Goal: Task Accomplishment & Management: Manage account settings

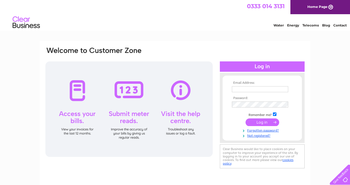
click at [255, 93] on td at bounding box center [261, 89] width 63 height 9
click at [280, 88] on input "text" at bounding box center [260, 89] width 56 height 6
type input "miyoung.jang@mail.com"
click at [245, 119] on input "submit" at bounding box center [262, 123] width 34 height 8
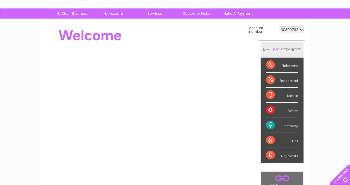
scroll to position [33, 0]
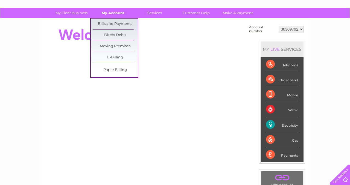
click at [114, 11] on link "My Account" at bounding box center [112, 13] width 45 height 10
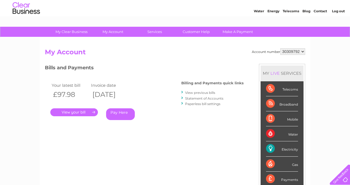
scroll to position [14, 0]
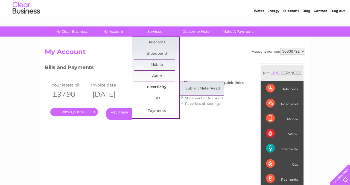
click at [157, 86] on link "Electricity" at bounding box center [156, 87] width 45 height 11
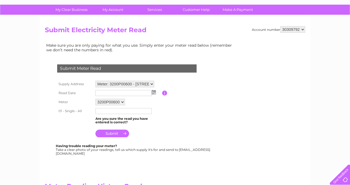
scroll to position [37, 0]
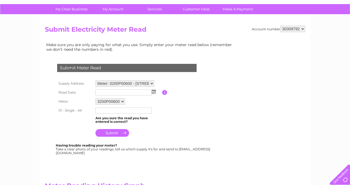
click at [142, 83] on select "Meter: 3200P00600 - 41 Sinclair Drive, Glasgow, Lanarkshire, G42 9PR Meter: 320…" at bounding box center [124, 83] width 59 height 7
click at [121, 103] on select "3200P00600" at bounding box center [110, 102] width 30 height 7
click at [118, 113] on input "text" at bounding box center [123, 111] width 56 height 6
type input "53973"
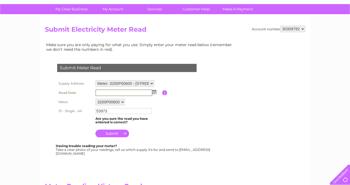
click at [113, 93] on input "text" at bounding box center [123, 93] width 57 height 7
click at [139, 95] on input "text" at bounding box center [123, 93] width 57 height 7
click at [155, 90] on img at bounding box center [154, 92] width 4 height 4
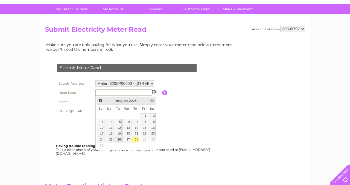
click at [119, 142] on link "26" at bounding box center [118, 139] width 8 height 5
type input "2025/08/26"
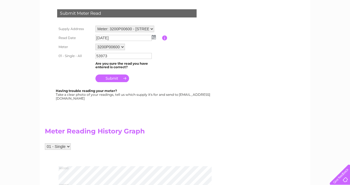
scroll to position [91, 0]
click at [124, 81] on input "submit" at bounding box center [112, 79] width 34 height 8
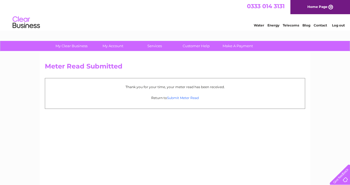
click at [181, 99] on link "Submit Meter Read" at bounding box center [183, 98] width 32 height 4
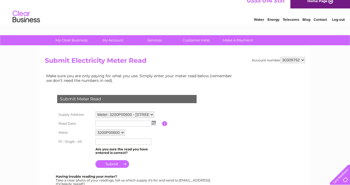
scroll to position [5, 0]
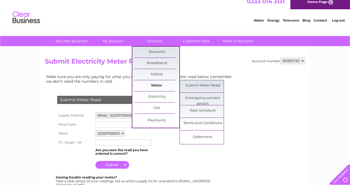
click at [160, 84] on link "Water" at bounding box center [156, 85] width 45 height 11
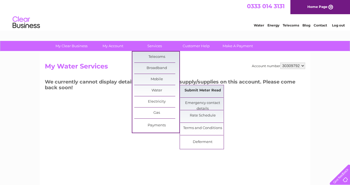
click at [198, 92] on link "Submit Meter Read" at bounding box center [202, 90] width 45 height 11
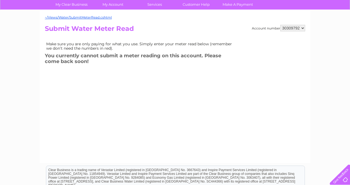
scroll to position [44, 0]
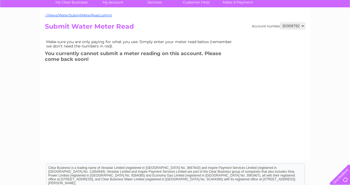
click at [294, 24] on select "30309792 30310538" at bounding box center [292, 26] width 25 height 7
select select "30310538"
click at [280, 23] on select "30309792 30310538" at bounding box center [292, 26] width 25 height 7
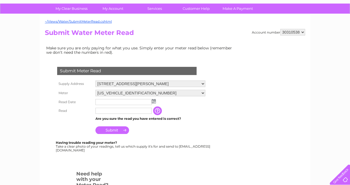
scroll to position [38, 0]
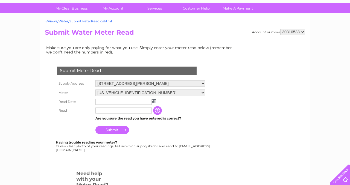
click at [154, 102] on img at bounding box center [154, 101] width 4 height 4
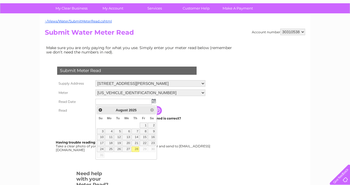
click at [136, 147] on link "28" at bounding box center [135, 149] width 8 height 5
type input "2025/08/28"
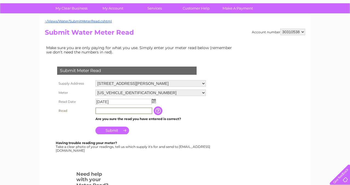
click at [131, 110] on input "text" at bounding box center [123, 111] width 57 height 7
type input "145"
click at [122, 131] on input "Submit" at bounding box center [112, 131] width 34 height 8
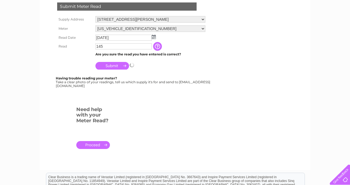
scroll to position [102, 0]
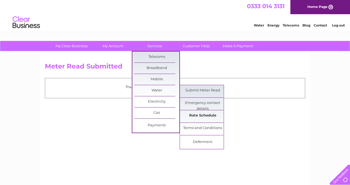
click at [203, 117] on link "Rate Schedule" at bounding box center [202, 115] width 45 height 11
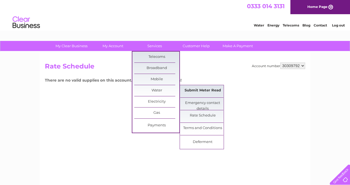
click at [215, 92] on link "Submit Meter Read" at bounding box center [202, 90] width 45 height 11
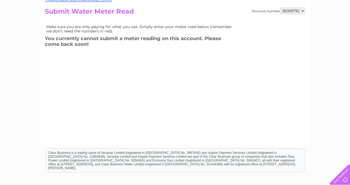
scroll to position [60, 0]
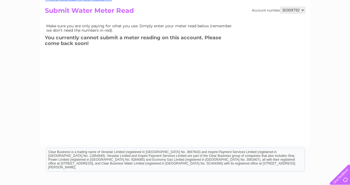
click at [296, 10] on select "30309792 30310538" at bounding box center [292, 10] width 25 height 7
select select "30310538"
click at [280, 7] on select "30309792 30310538" at bounding box center [292, 10] width 25 height 7
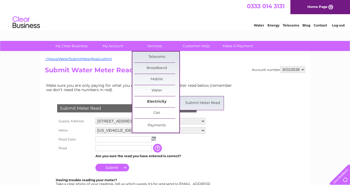
click at [170, 100] on link "Electricity" at bounding box center [156, 101] width 45 height 11
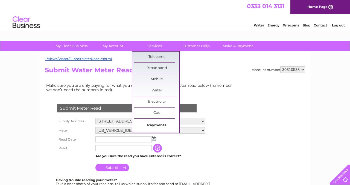
scroll to position [68, 0]
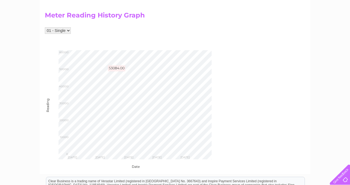
scroll to position [208, 0]
click at [58, 33] on select "01 - Single" at bounding box center [58, 30] width 26 height 7
click at [45, 27] on select "01 - Single" at bounding box center [58, 30] width 26 height 7
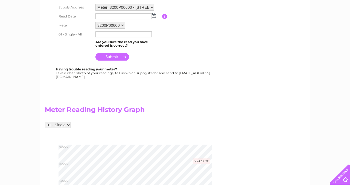
scroll to position [0, 0]
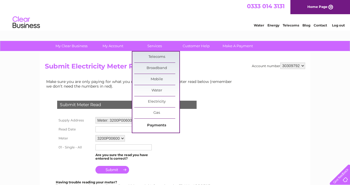
click at [156, 127] on link "Payments" at bounding box center [156, 125] width 45 height 11
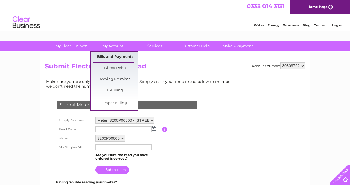
click at [121, 56] on link "Bills and Payments" at bounding box center [115, 57] width 45 height 11
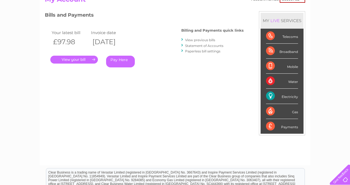
scroll to position [67, 0]
click at [201, 41] on link "View previous bills" at bounding box center [200, 40] width 30 height 4
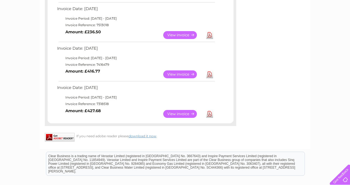
scroll to position [295, 0]
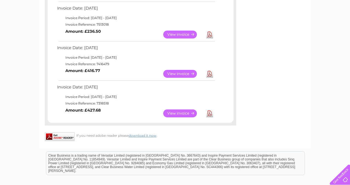
click at [180, 113] on link "View" at bounding box center [183, 114] width 40 height 8
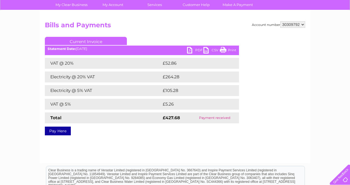
scroll to position [52, 0]
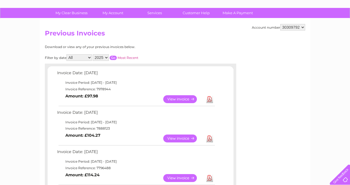
scroll to position [32, 0]
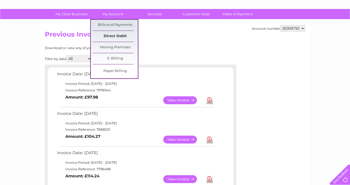
click at [113, 38] on link "Direct Debit" at bounding box center [115, 36] width 45 height 11
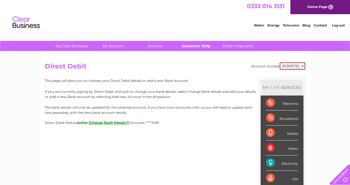
click at [207, 45] on link "Customer Help" at bounding box center [196, 46] width 45 height 10
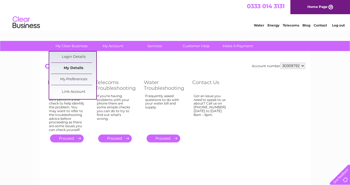
click at [79, 69] on link "My Details" at bounding box center [73, 68] width 45 height 11
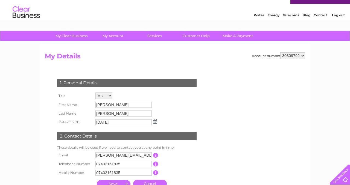
scroll to position [9, 0]
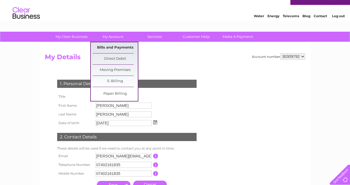
click at [122, 48] on link "Bills and Payments" at bounding box center [115, 47] width 45 height 11
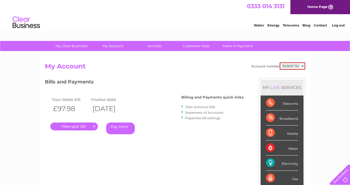
click at [206, 113] on link "Statement of Accounts" at bounding box center [204, 113] width 38 height 4
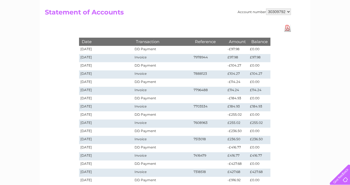
scroll to position [55, 0]
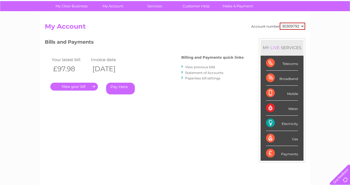
scroll to position [41, 0]
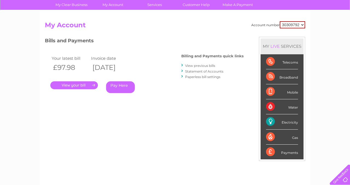
click at [288, 24] on select "30309792 30310538" at bounding box center [292, 24] width 25 height 7
select select "30310538"
click at [280, 21] on select "30309792 30310538" at bounding box center [292, 24] width 25 height 7
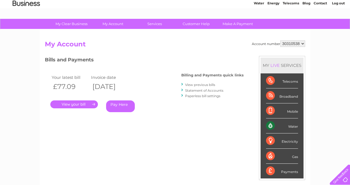
scroll to position [29, 0]
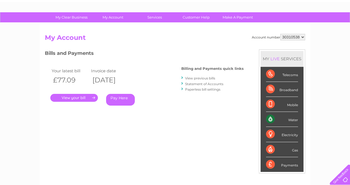
click at [210, 78] on link "View previous bills" at bounding box center [200, 78] width 30 height 4
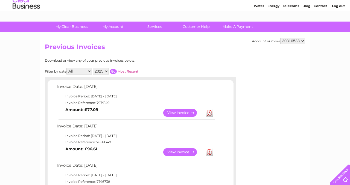
scroll to position [19, 0]
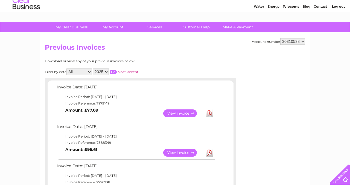
click at [294, 42] on select "30309792 30310538" at bounding box center [292, 41] width 25 height 7
select select "30309792"
click at [280, 38] on select "30309792 30310538" at bounding box center [292, 41] width 25 height 7
